Goal: Task Accomplishment & Management: Use online tool/utility

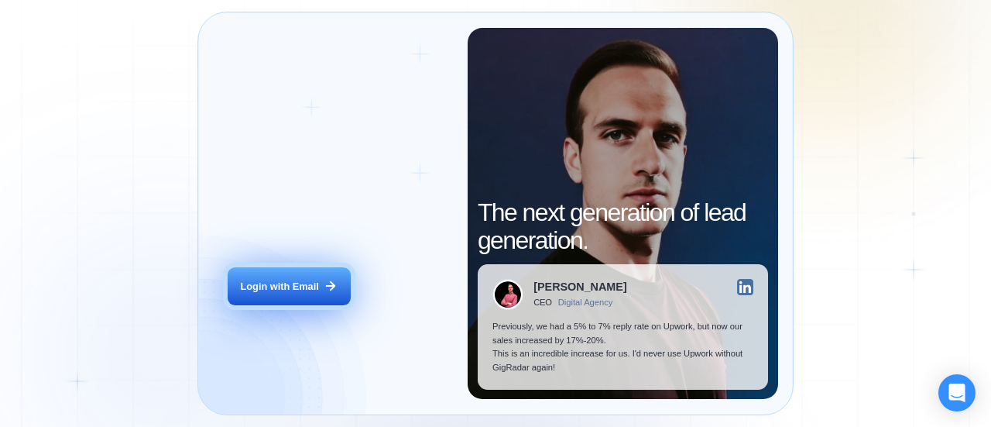
click at [275, 288] on div "Login with Email" at bounding box center [280, 286] width 78 height 14
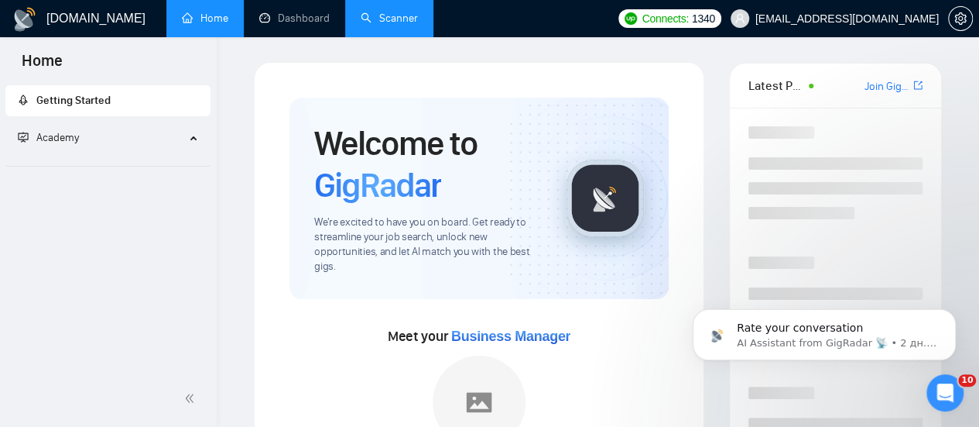
click at [392, 15] on link "Scanner" at bounding box center [389, 18] width 57 height 13
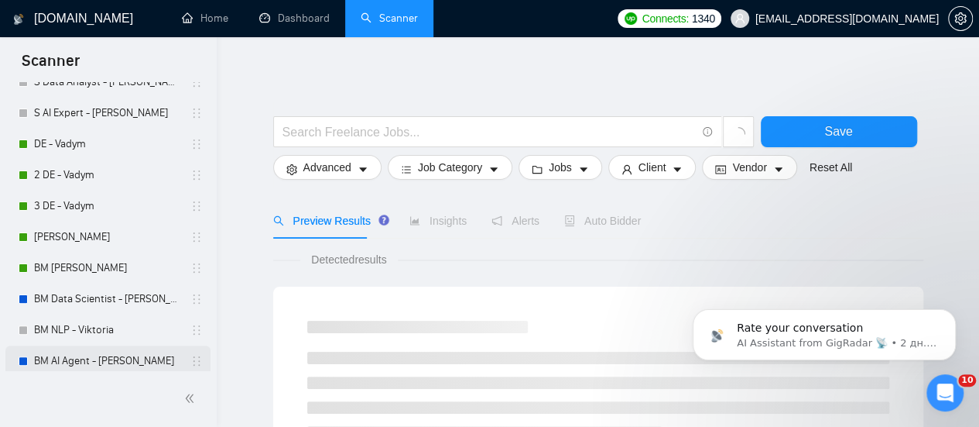
scroll to position [232, 0]
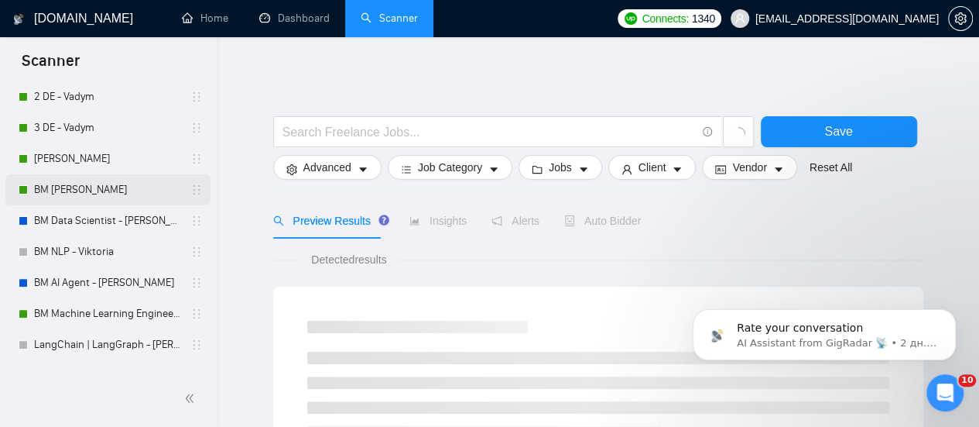
click at [87, 187] on link "BM [PERSON_NAME]" at bounding box center [107, 189] width 147 height 31
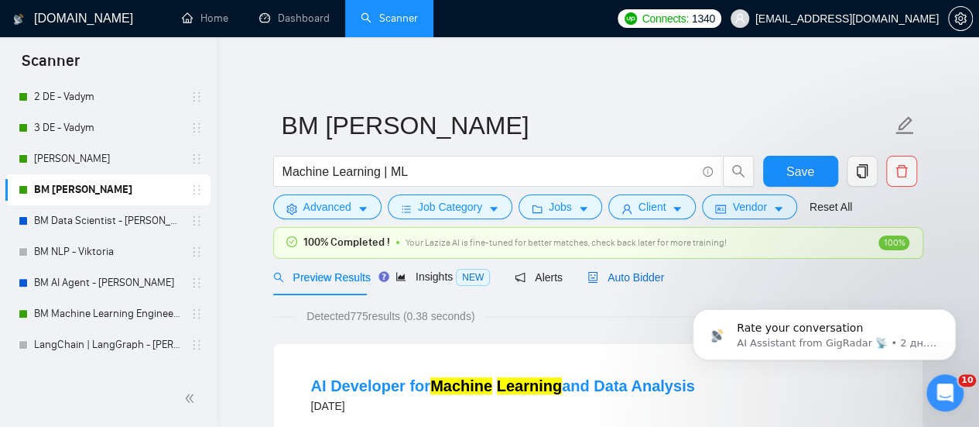
drag, startPoint x: 646, startPoint y: 270, endPoint x: 750, endPoint y: 244, distance: 107.8
click at [646, 271] on span "Auto Bidder" at bounding box center [626, 277] width 77 height 12
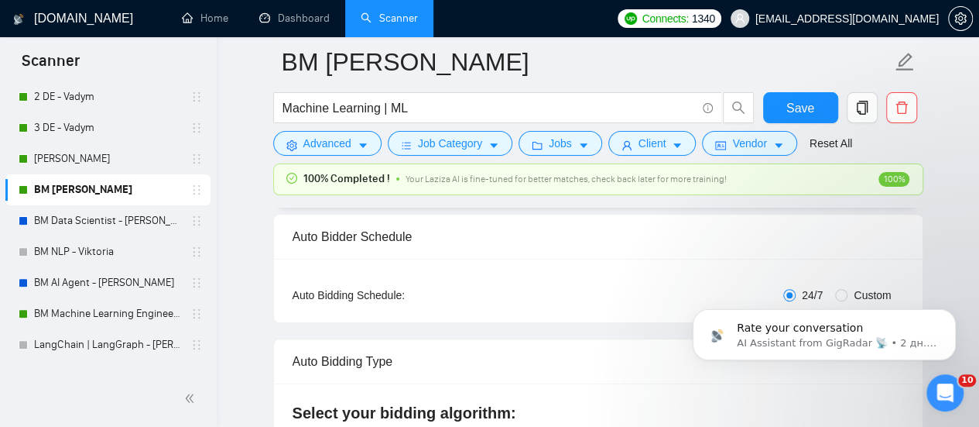
click at [884, 159] on form "BM [PERSON_NAME] Machine Learning | ML Save Advanced Job Category Jobs Client V…" at bounding box center [598, 100] width 650 height 126
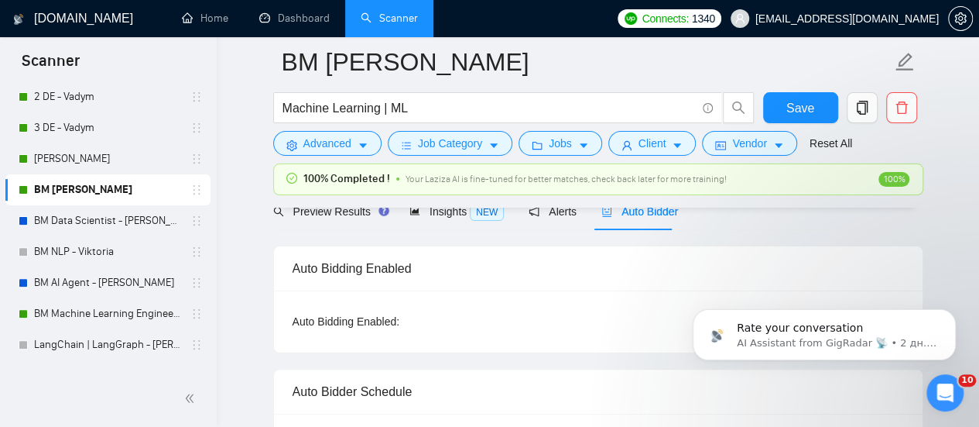
scroll to position [155, 0]
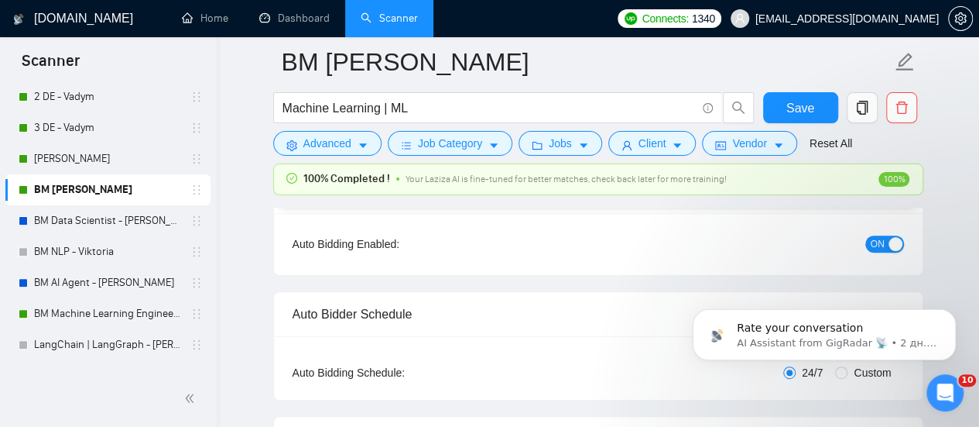
click at [892, 243] on div "button" at bounding box center [896, 244] width 14 height 14
click at [822, 112] on button "Save" at bounding box center [800, 107] width 75 height 31
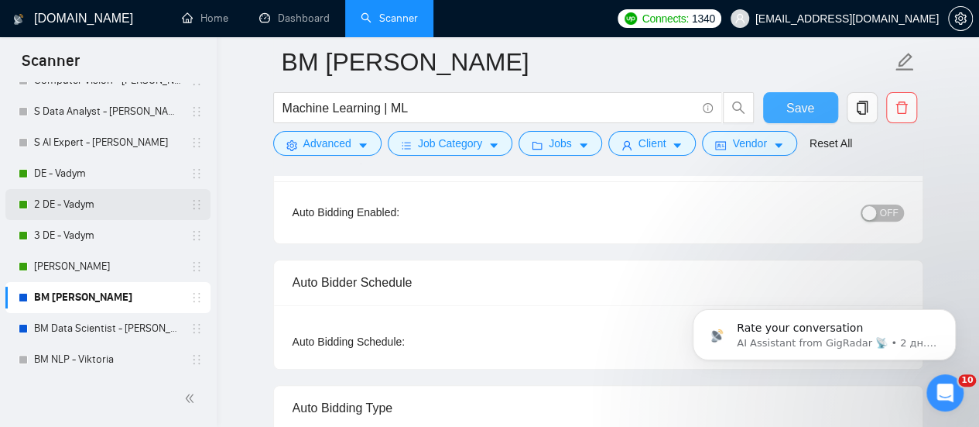
scroll to position [310, 0]
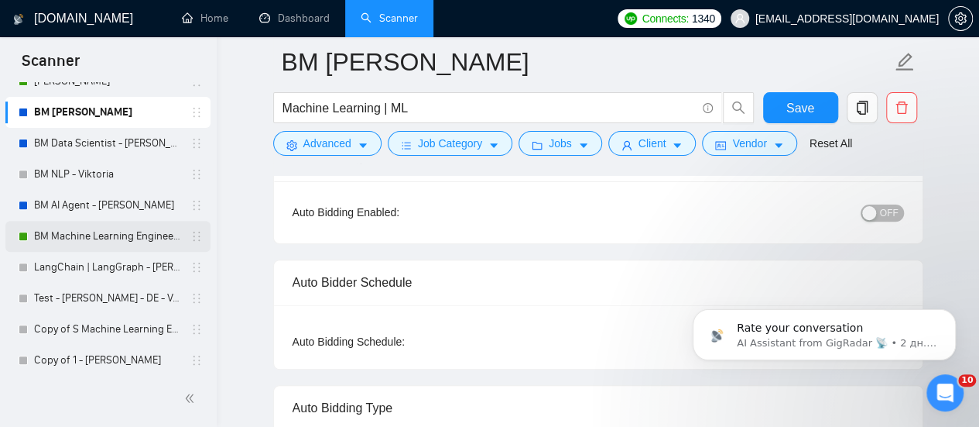
click at [92, 240] on link "BM Machine Learning Engineer - [PERSON_NAME]" at bounding box center [107, 236] width 147 height 31
